Goal: Transaction & Acquisition: Purchase product/service

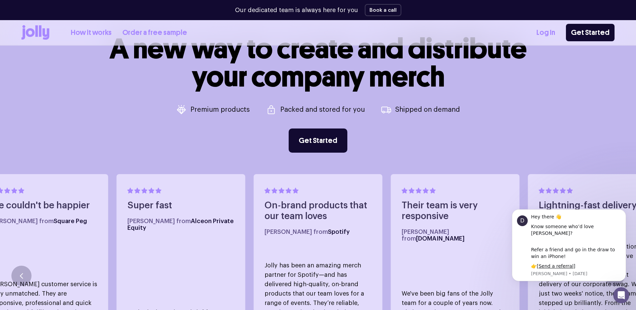
scroll to position [335, 0]
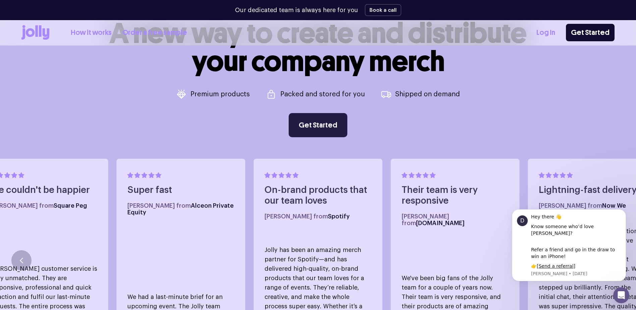
click at [311, 122] on link "Get Started" at bounding box center [318, 125] width 59 height 24
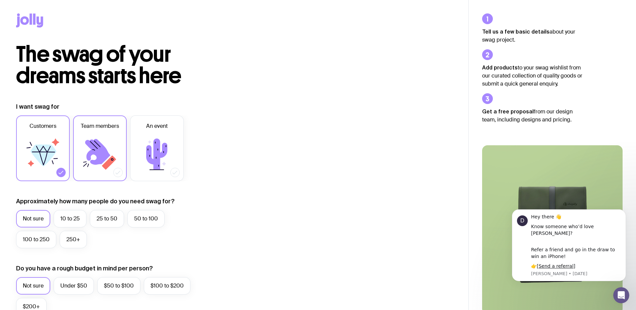
click at [105, 133] on label "Team members" at bounding box center [100, 148] width 54 height 66
click at [0, 0] on input "Team members" at bounding box center [0, 0] width 0 height 0
click at [52, 148] on icon at bounding box center [44, 156] width 26 height 22
click at [0, 0] on input "Customers" at bounding box center [0, 0] width 0 height 0
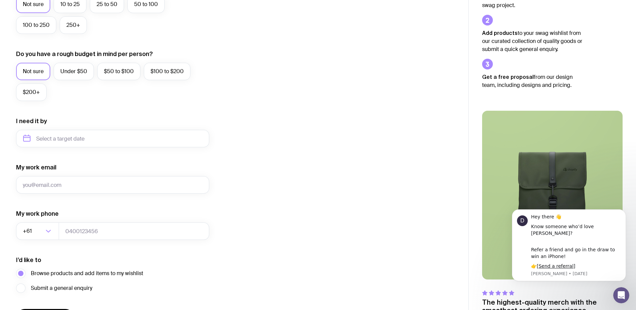
scroll to position [260, 0]
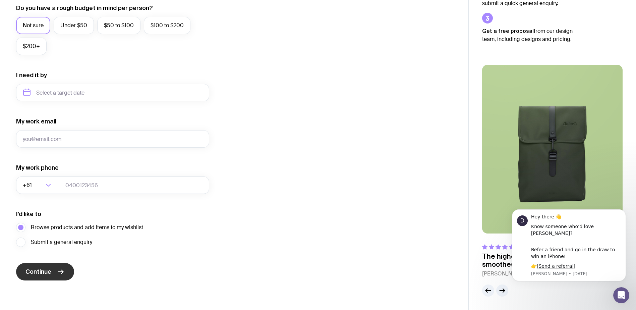
click at [57, 270] on icon "submit" at bounding box center [61, 272] width 8 height 8
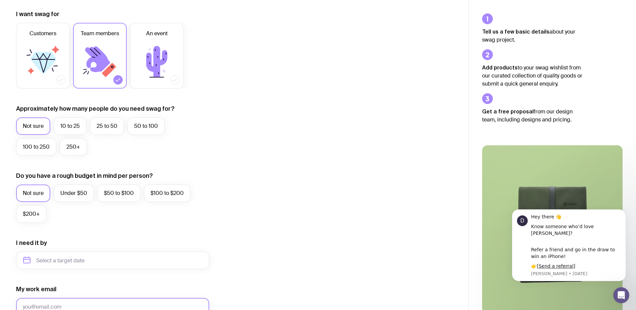
scroll to position [0, 0]
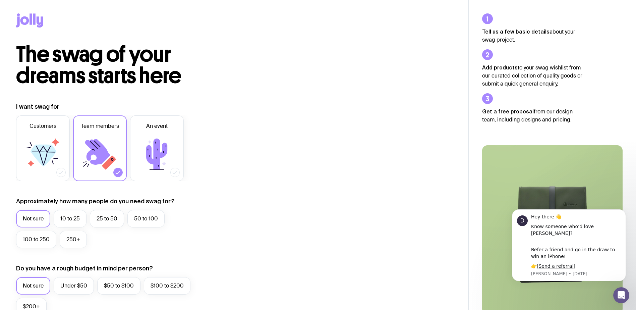
click at [375, 92] on div "The swag of your dreams starts here I want swag for Customers Team members An e…" at bounding box center [234, 300] width 468 height 513
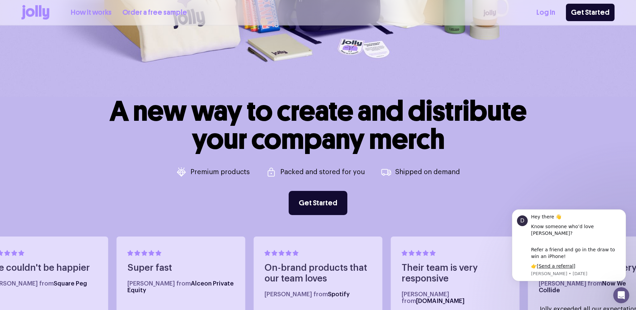
scroll to position [235, 0]
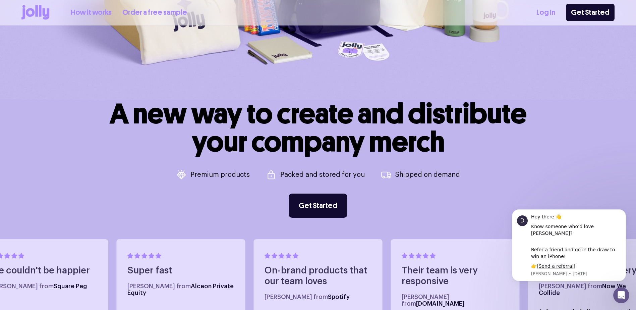
drag, startPoint x: 104, startPoint y: 9, endPoint x: 106, endPoint y: 15, distance: 5.7
click at [104, 9] on link "How it works" at bounding box center [91, 12] width 41 height 11
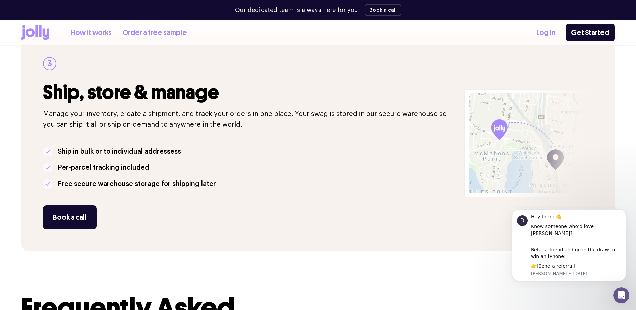
scroll to position [469, 0]
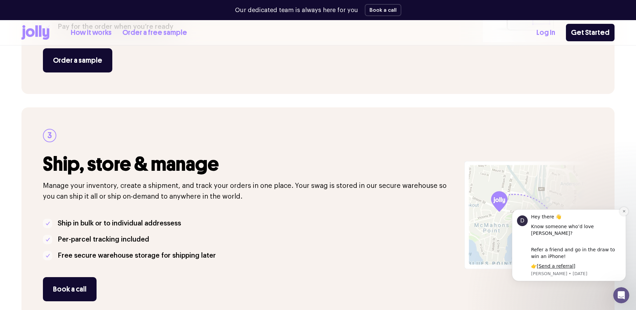
click at [624, 212] on icon "Dismiss notification" at bounding box center [624, 211] width 2 height 2
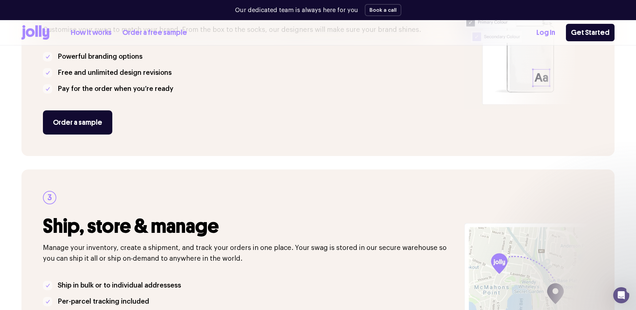
scroll to position [335, 0]
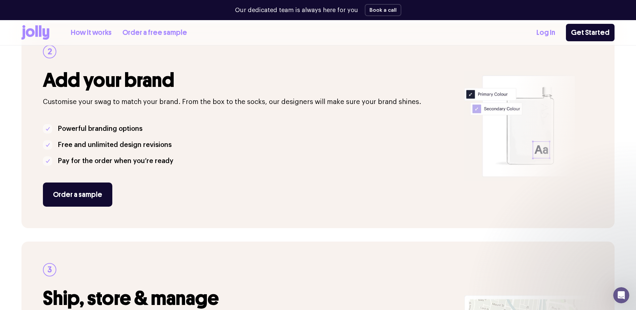
click at [555, 29] on link "Log In" at bounding box center [545, 32] width 19 height 11
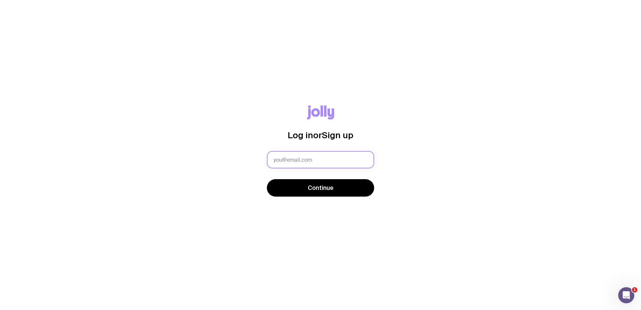
click at [335, 155] on input "text" at bounding box center [320, 159] width 107 height 17
type input "[PERSON_NAME][EMAIL_ADDRESS][DOMAIN_NAME]"
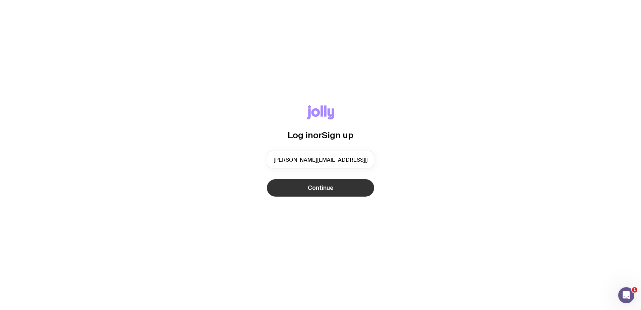
click at [312, 194] on button "Continue" at bounding box center [320, 187] width 107 height 17
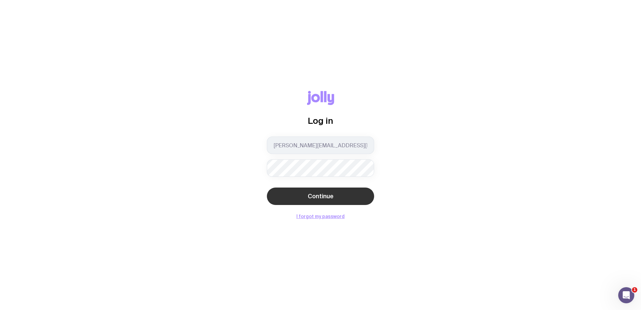
click at [314, 195] on span "Continue" at bounding box center [321, 196] width 26 height 8
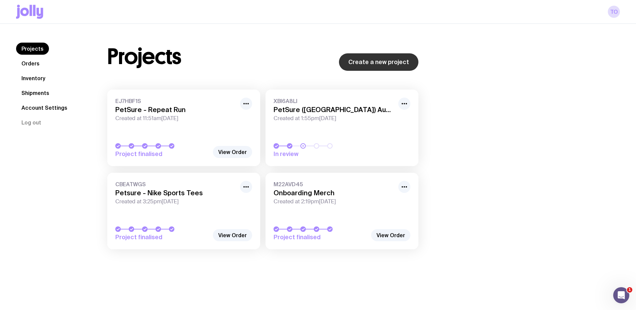
click at [359, 60] on link "Create a new project" at bounding box center [378, 61] width 79 height 17
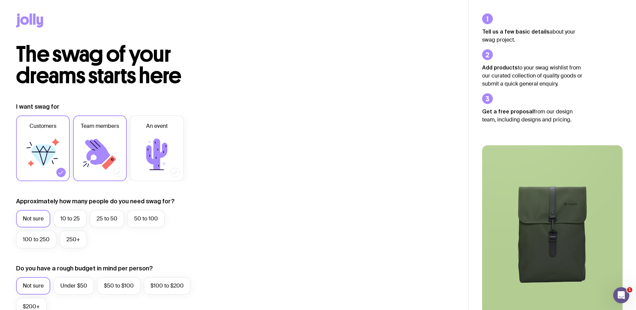
click at [92, 164] on icon at bounding box center [100, 154] width 40 height 40
click at [0, 0] on input "Team members" at bounding box center [0, 0] width 0 height 0
click at [53, 166] on icon at bounding box center [43, 154] width 40 height 40
click at [0, 0] on input "Customers" at bounding box center [0, 0] width 0 height 0
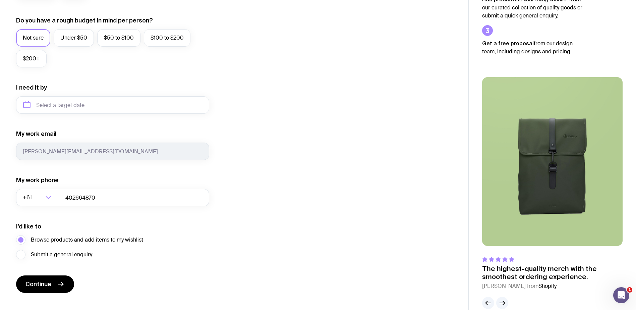
scroll to position [260, 0]
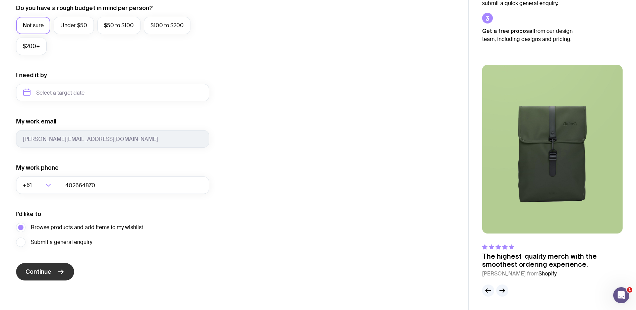
click at [66, 274] on button "Continue" at bounding box center [45, 271] width 58 height 17
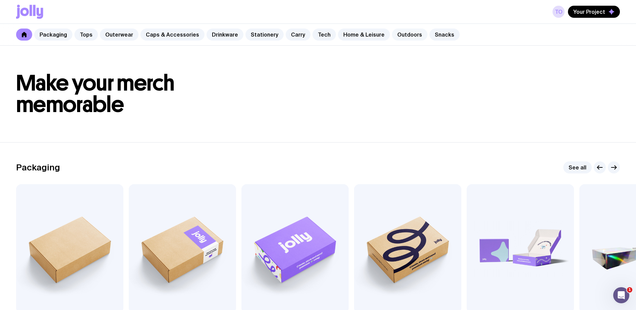
click at [403, 35] on link "Outdoors" at bounding box center [410, 34] width 36 height 12
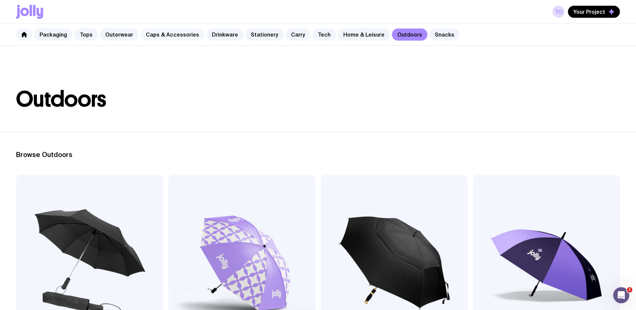
click at [174, 33] on link "Caps & Accessories" at bounding box center [172, 34] width 64 height 12
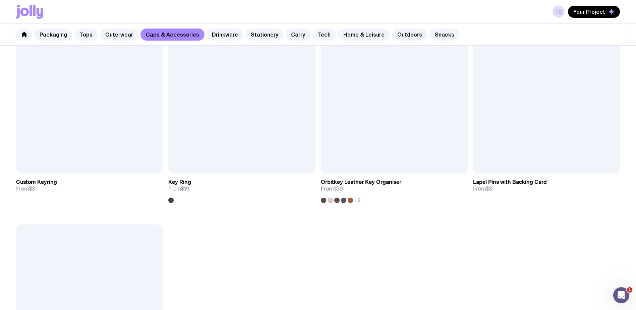
scroll to position [1308, 0]
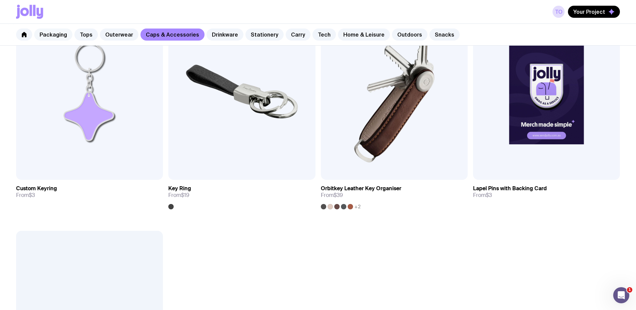
click at [62, 32] on link "Packaging" at bounding box center [53, 34] width 38 height 12
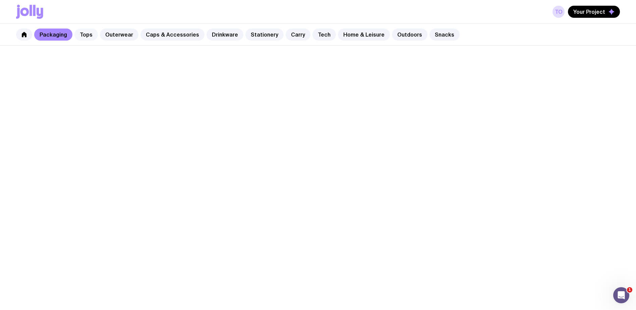
click at [82, 33] on link "Tops" at bounding box center [85, 34] width 23 height 12
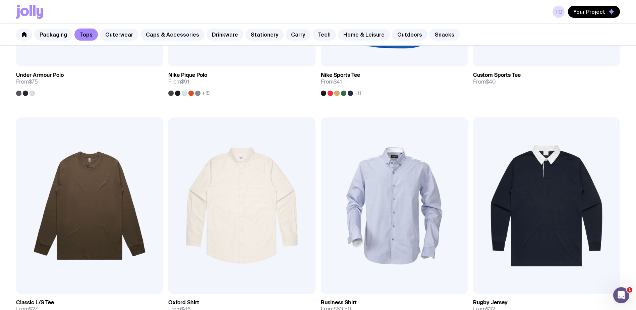
scroll to position [738, 0]
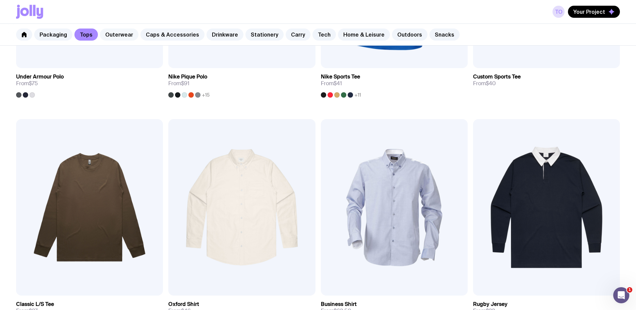
click at [120, 39] on link "Outerwear" at bounding box center [119, 34] width 39 height 12
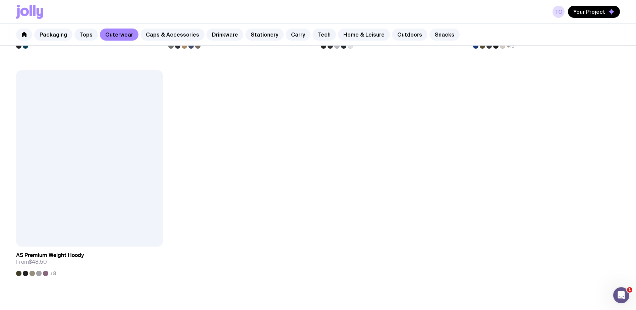
scroll to position [1308, 0]
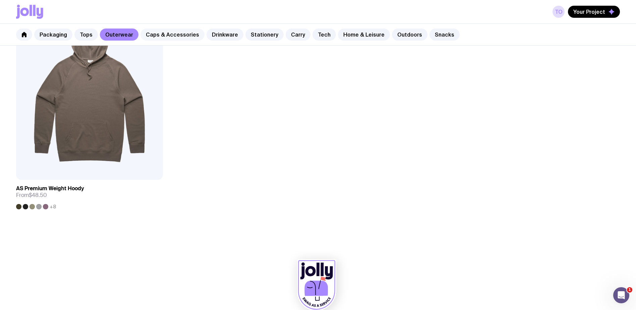
click at [178, 31] on link "Caps & Accessories" at bounding box center [172, 34] width 64 height 12
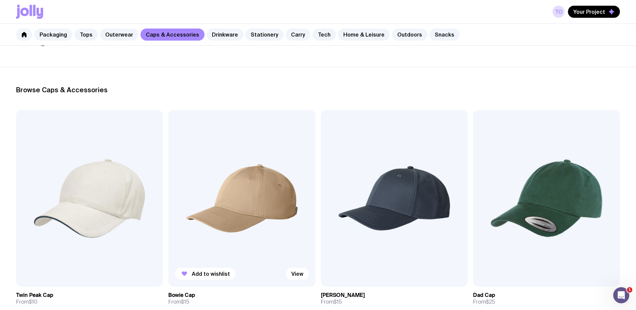
scroll to position [134, 0]
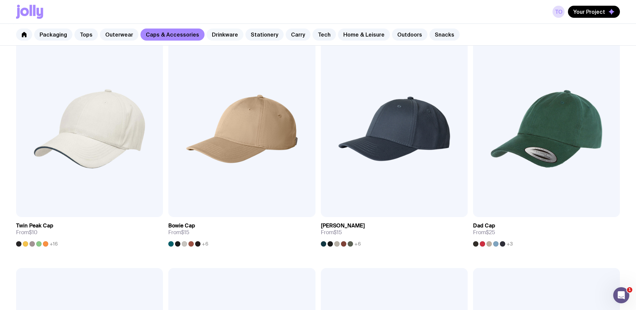
click at [207, 32] on link "Drinkware" at bounding box center [225, 34] width 37 height 12
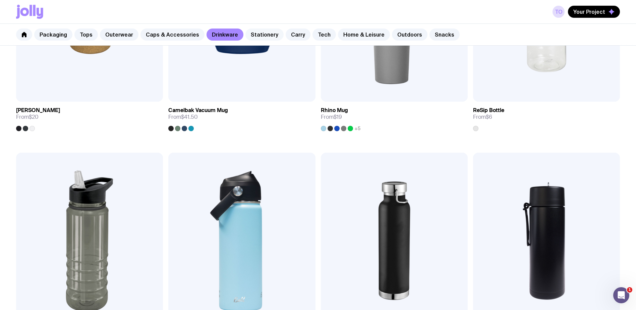
scroll to position [805, 0]
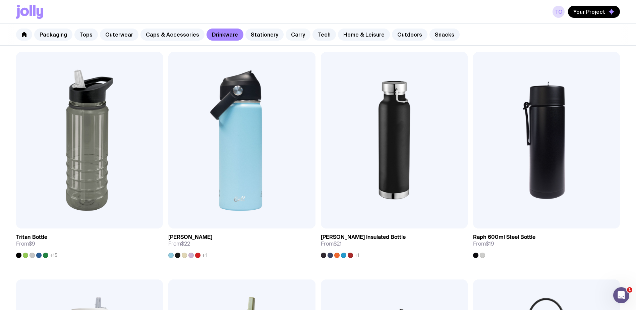
click at [290, 39] on link "Carry" at bounding box center [298, 34] width 25 height 12
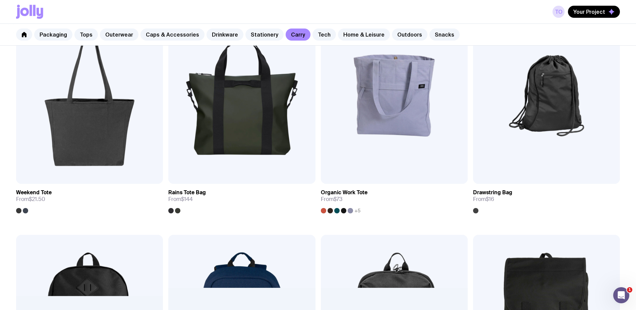
scroll to position [302, 0]
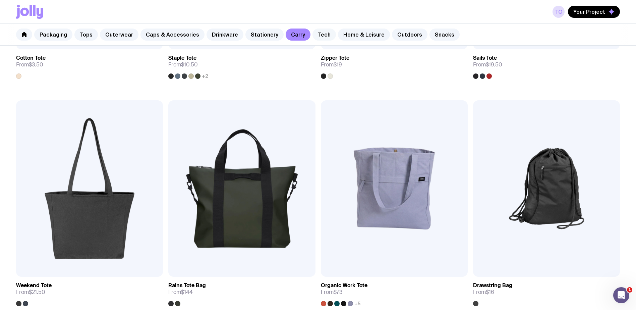
click at [314, 28] on link "Tech" at bounding box center [323, 34] width 23 height 12
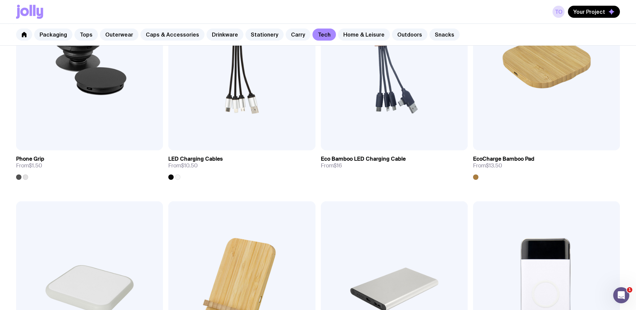
scroll to position [201, 0]
click at [345, 37] on link "Home & Leisure" at bounding box center [364, 34] width 52 height 12
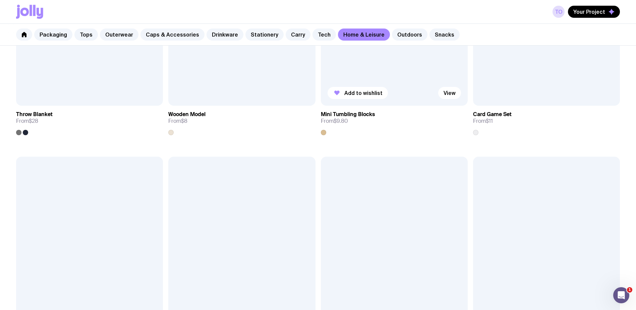
scroll to position [1608, 0]
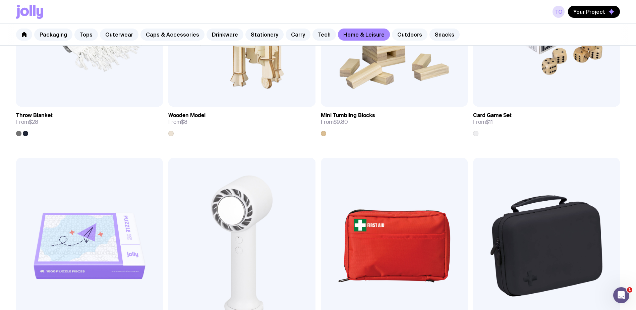
click at [398, 39] on link "Outdoors" at bounding box center [410, 34] width 36 height 12
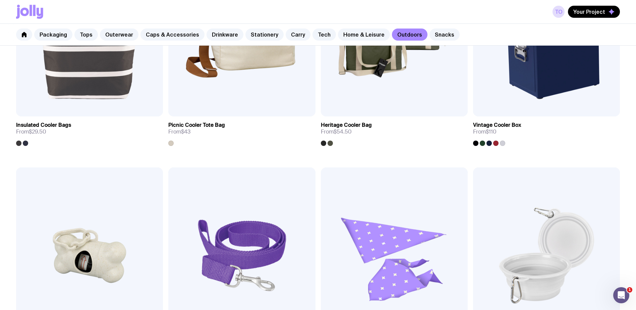
scroll to position [905, 0]
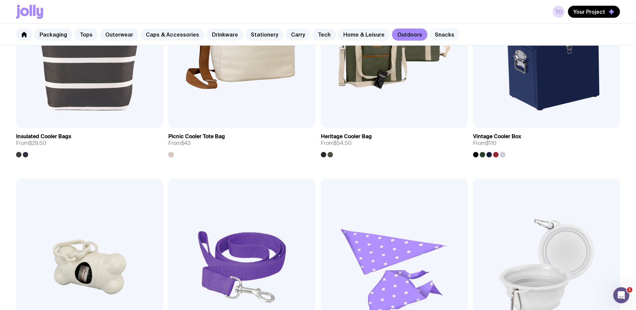
click at [434, 35] on link "Snacks" at bounding box center [445, 34] width 30 height 12
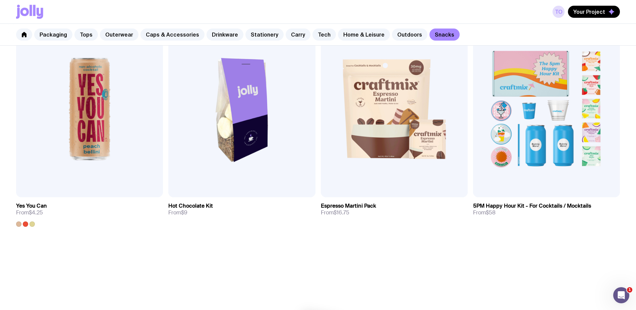
scroll to position [639, 0]
